Goal: Transaction & Acquisition: Obtain resource

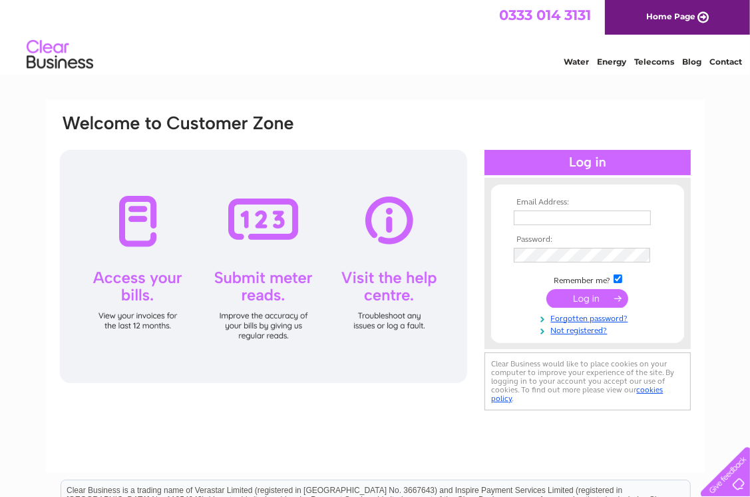
type input "sandesh.kotian@blacksheephotels.com"
click at [576, 298] on input "submit" at bounding box center [587, 298] width 82 height 19
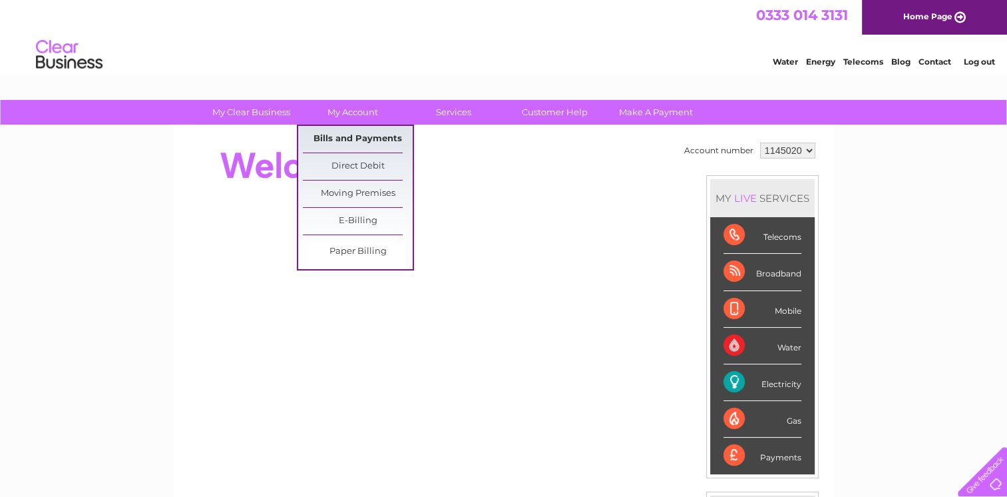
click at [359, 140] on link "Bills and Payments" at bounding box center [358, 139] width 110 height 27
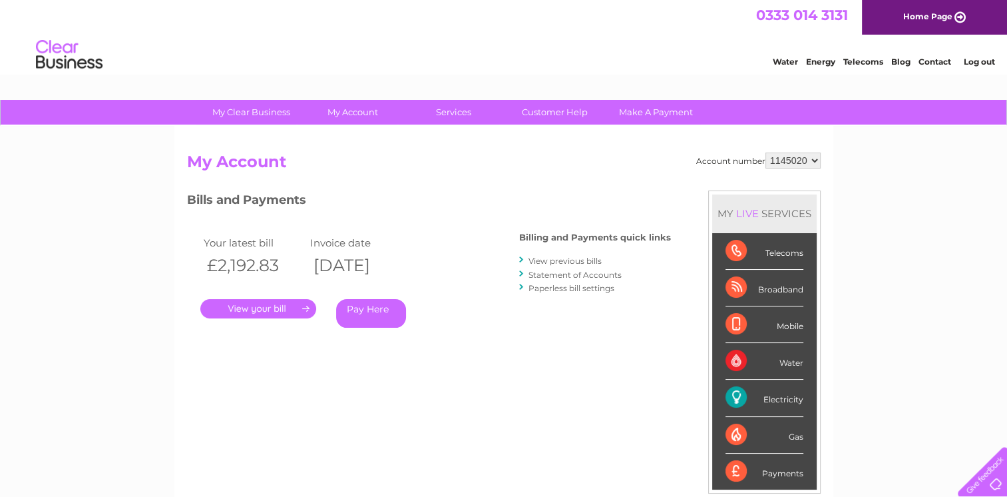
click at [282, 306] on link "." at bounding box center [258, 308] width 116 height 19
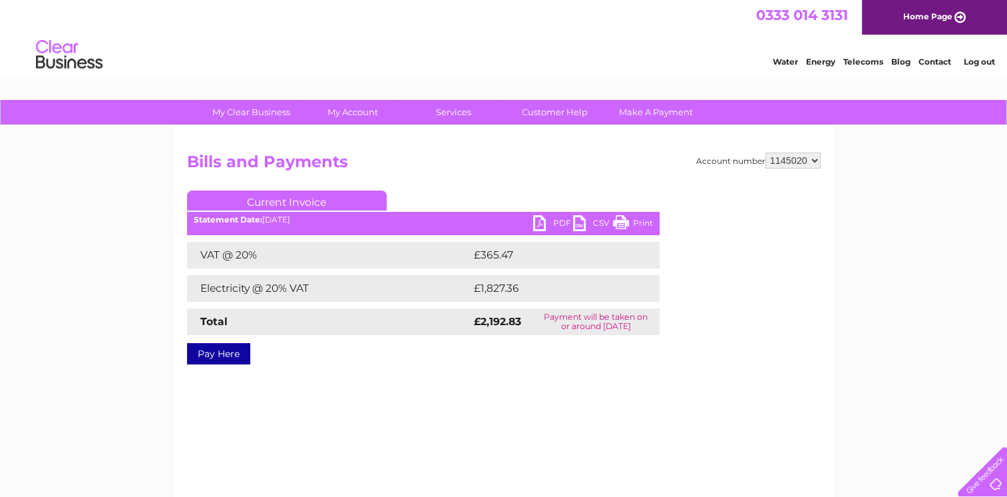
click at [545, 220] on link "PDF" at bounding box center [553, 224] width 40 height 19
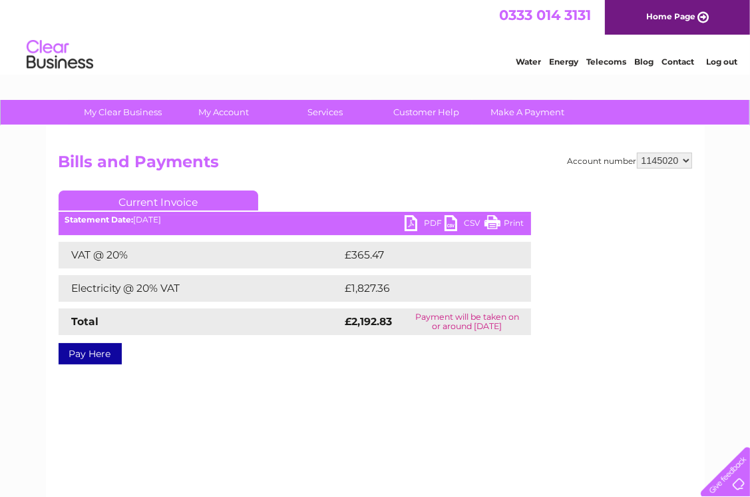
click at [666, 156] on select "1145020 1148967 1148969 1149253" at bounding box center [664, 160] width 55 height 16
click at [676, 153] on select "1145020 1148967 1148969 1149253" at bounding box center [664, 160] width 55 height 16
select select "1148969"
click at [638, 152] on select "1145020 1148967 1148969 1149253" at bounding box center [664, 160] width 55 height 16
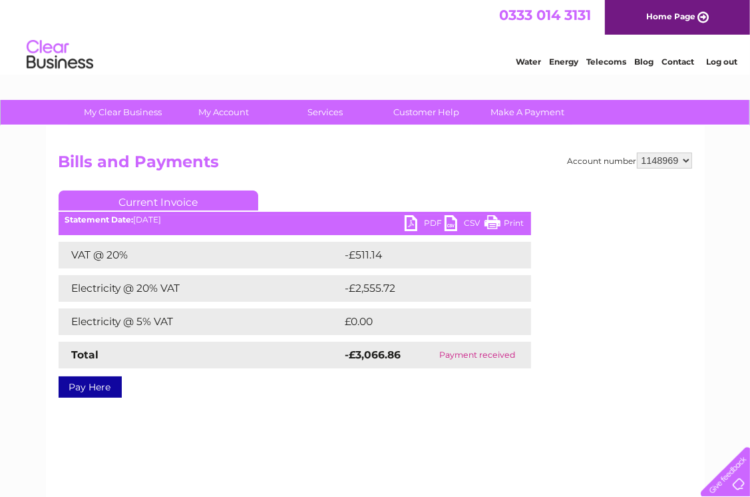
click at [425, 222] on link "PDF" at bounding box center [425, 224] width 40 height 19
click at [670, 161] on select "1145020 1148967 1148969 1149253" at bounding box center [664, 160] width 55 height 16
select select "1148967"
click at [638, 152] on select "1145020 1148967 1148969 1149253" at bounding box center [664, 160] width 55 height 16
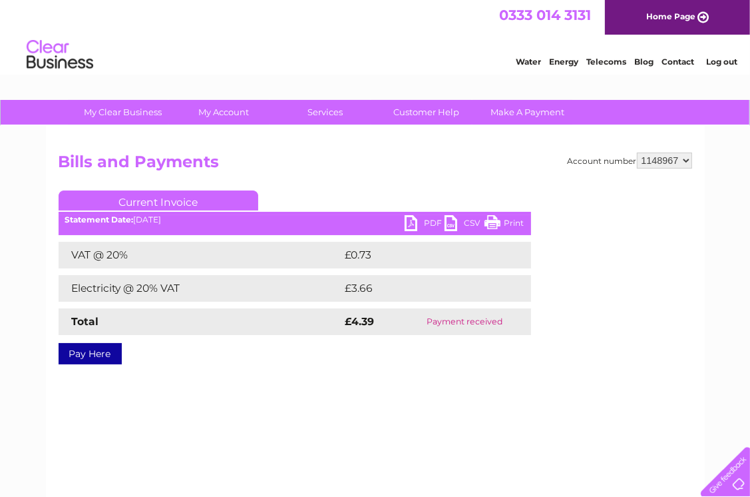
click at [428, 223] on link "PDF" at bounding box center [425, 224] width 40 height 19
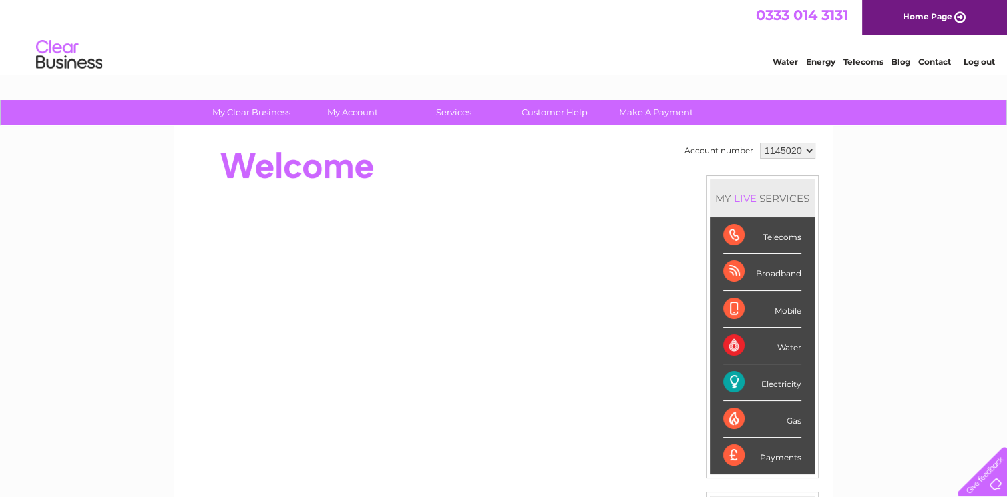
click at [788, 153] on select "1145020 1148967 1148969 1149253" at bounding box center [787, 150] width 55 height 16
select select "1149253"
click at [760, 142] on select "1145020 1148967 1148969 1149253" at bounding box center [787, 150] width 55 height 16
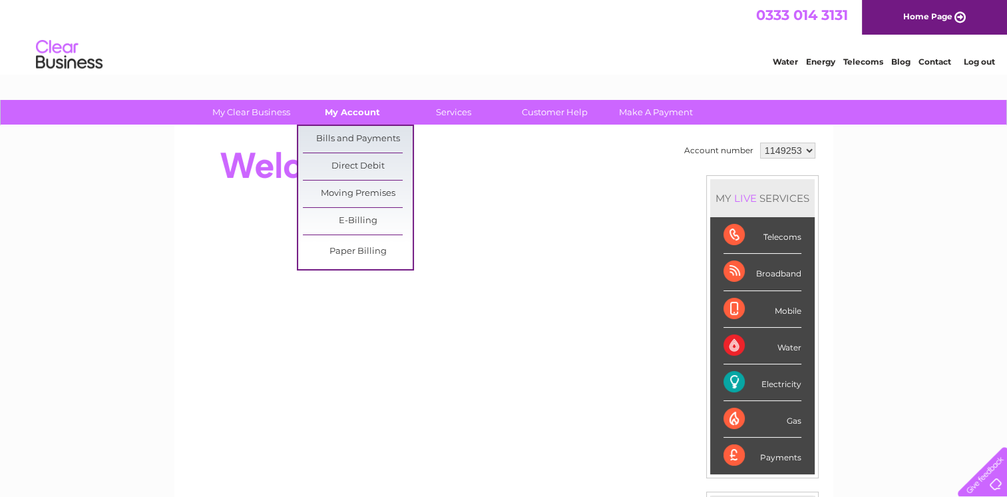
click at [356, 113] on link "My Account" at bounding box center [353, 112] width 110 height 25
click at [349, 136] on link "Bills and Payments" at bounding box center [358, 139] width 110 height 27
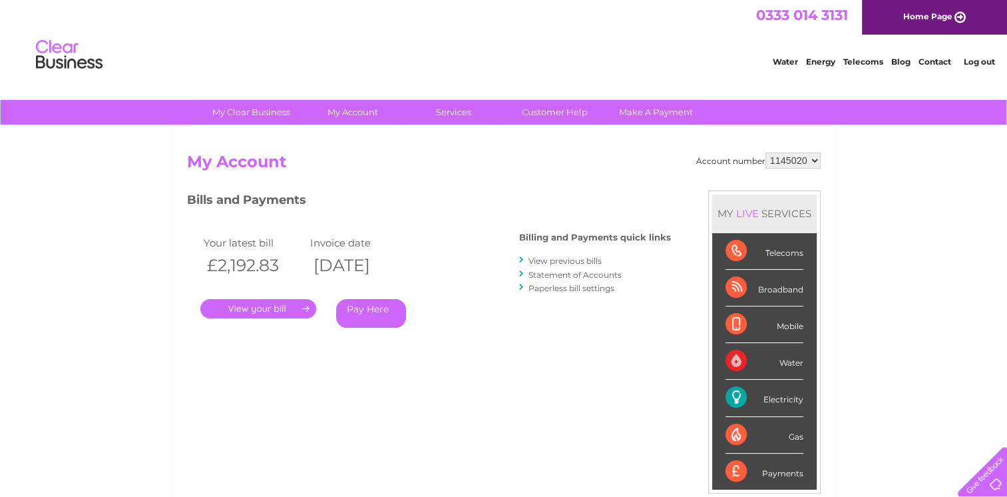
click at [799, 163] on select "1145020 1148967 1148969 1149253" at bounding box center [792, 160] width 55 height 16
select select "1149253"
click at [766, 152] on select "1145020 1148967 1148969 1149253" at bounding box center [792, 160] width 55 height 16
click at [245, 309] on link "." at bounding box center [258, 308] width 116 height 19
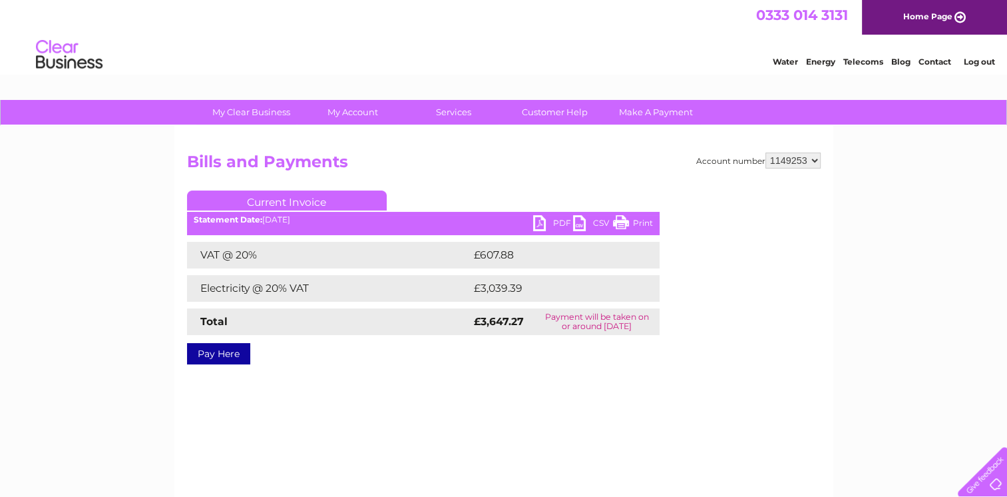
click at [547, 220] on link "PDF" at bounding box center [553, 224] width 40 height 19
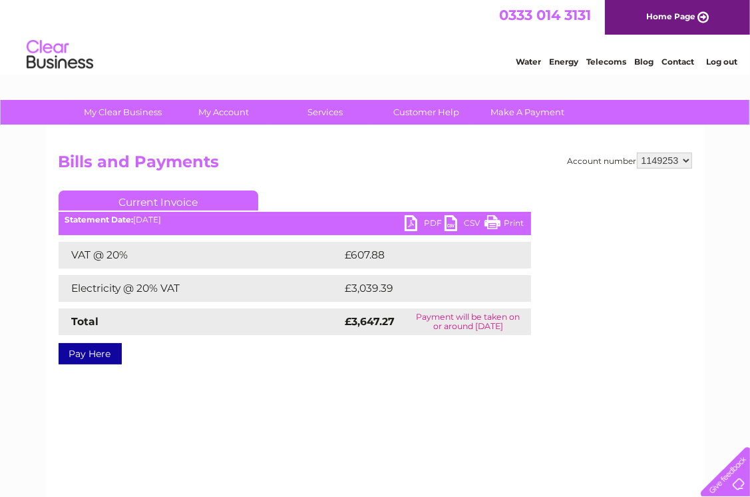
click at [715, 65] on link "Log out" at bounding box center [721, 62] width 31 height 10
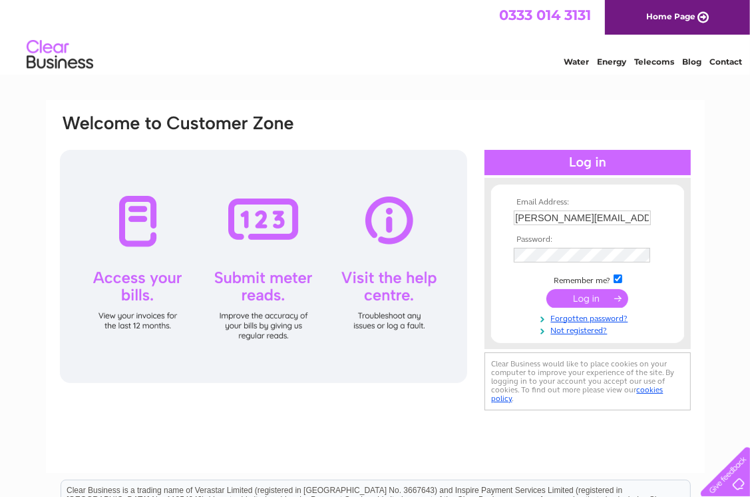
click at [611, 218] on input "sandesh.kotian@blacksheephotels.com" at bounding box center [582, 217] width 137 height 15
paste input "robert.machado@mars-world"
type input "robert.machado@mars-world.com"
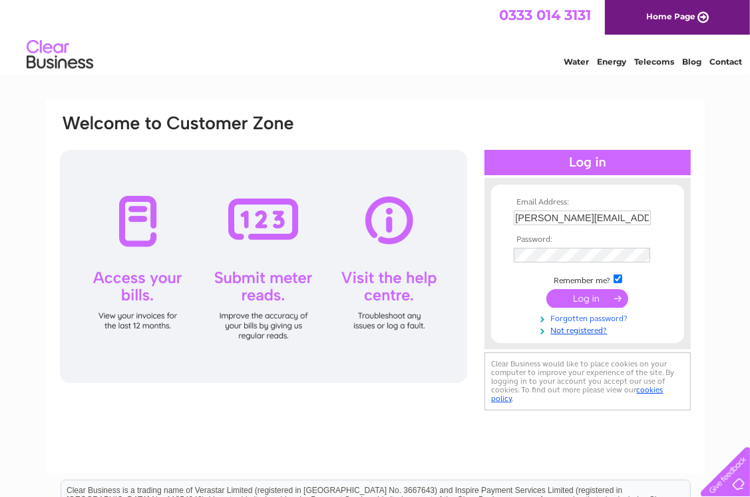
click at [520, 321] on link "Forgotten password?" at bounding box center [589, 317] width 151 height 13
click at [575, 292] on input "submit" at bounding box center [587, 298] width 82 height 19
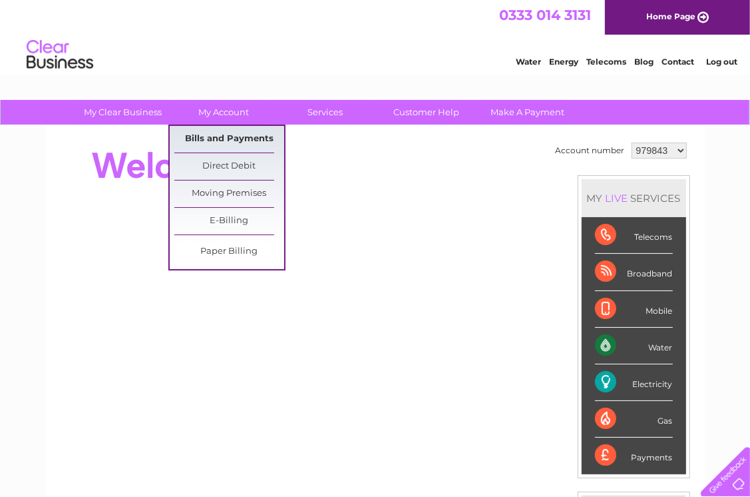
click at [233, 142] on link "Bills and Payments" at bounding box center [229, 139] width 110 height 27
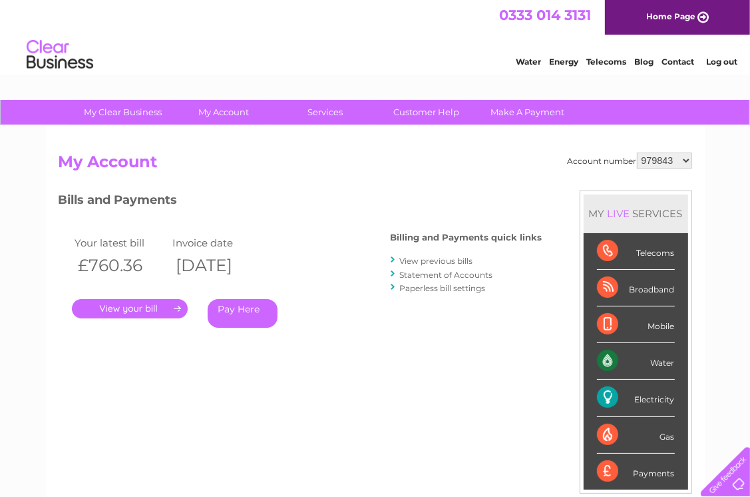
click at [140, 305] on link "." at bounding box center [130, 308] width 116 height 19
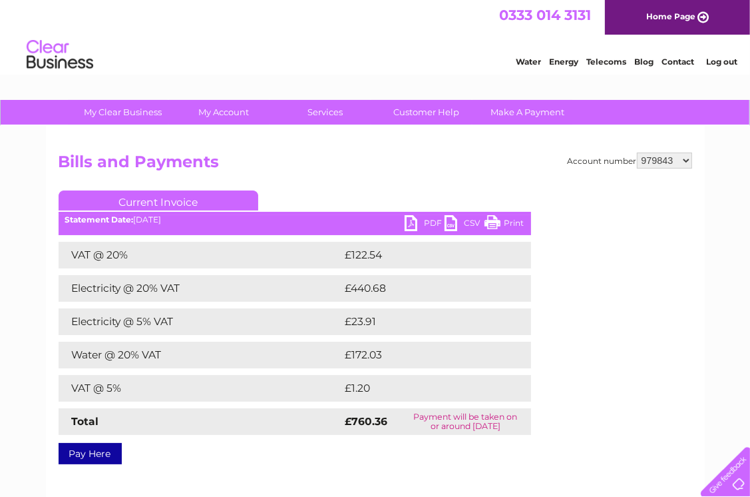
click at [416, 222] on link "PDF" at bounding box center [425, 224] width 40 height 19
click at [676, 159] on select "979843 1138500" at bounding box center [664, 160] width 55 height 16
select select "1138500"
click at [638, 152] on select "979843 1138500" at bounding box center [664, 160] width 55 height 16
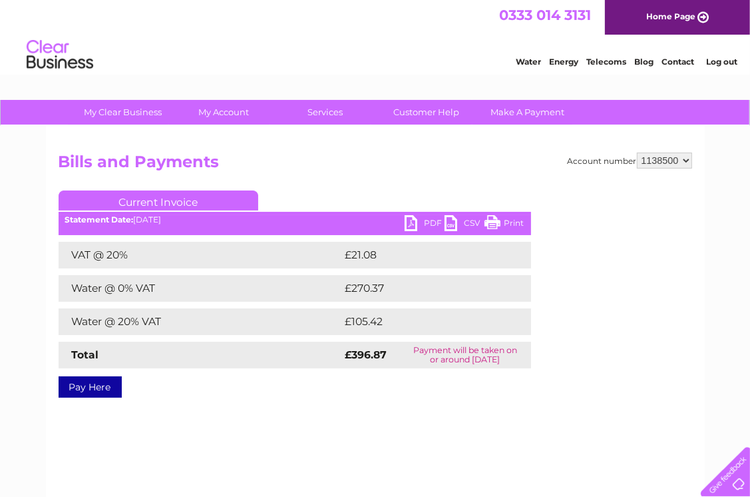
click at [429, 220] on link "PDF" at bounding box center [425, 224] width 40 height 19
